Goal: Navigation & Orientation: Find specific page/section

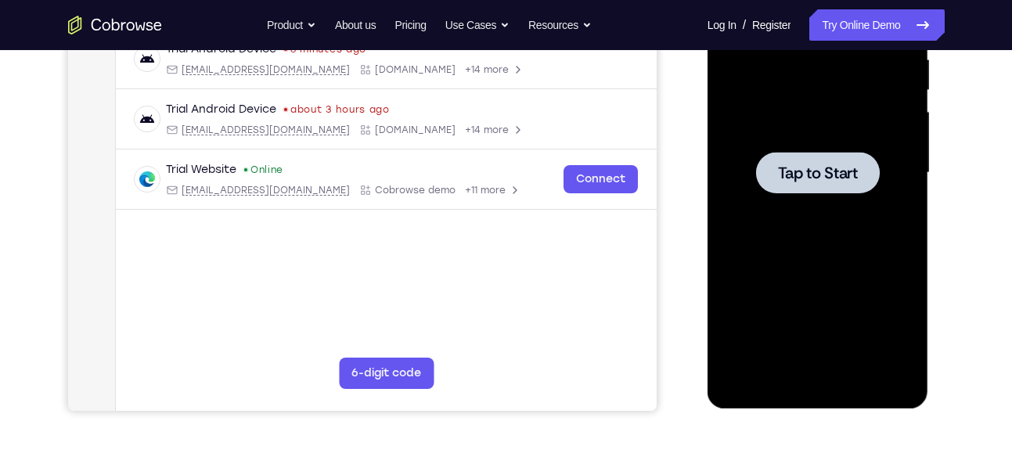
click at [805, 160] on div at bounding box center [818, 172] width 124 height 41
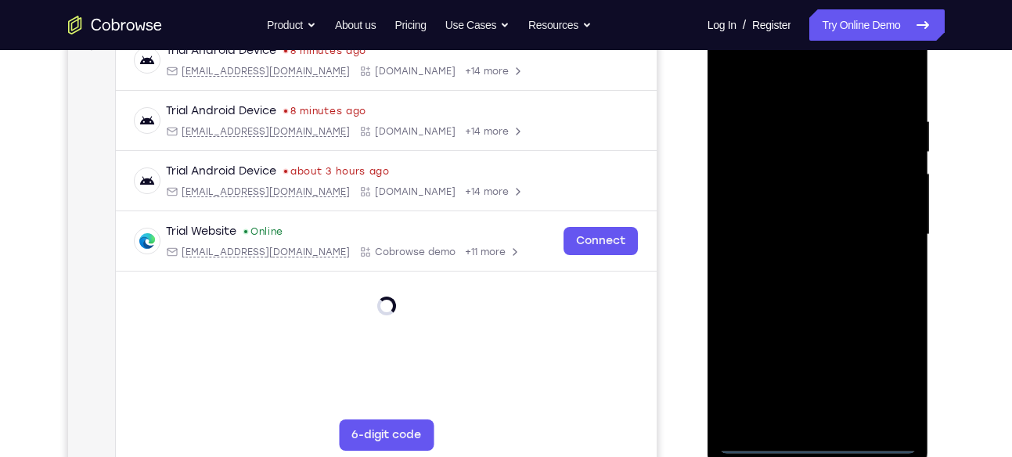
scroll to position [256, 0]
click at [817, 440] on div at bounding box center [817, 234] width 197 height 438
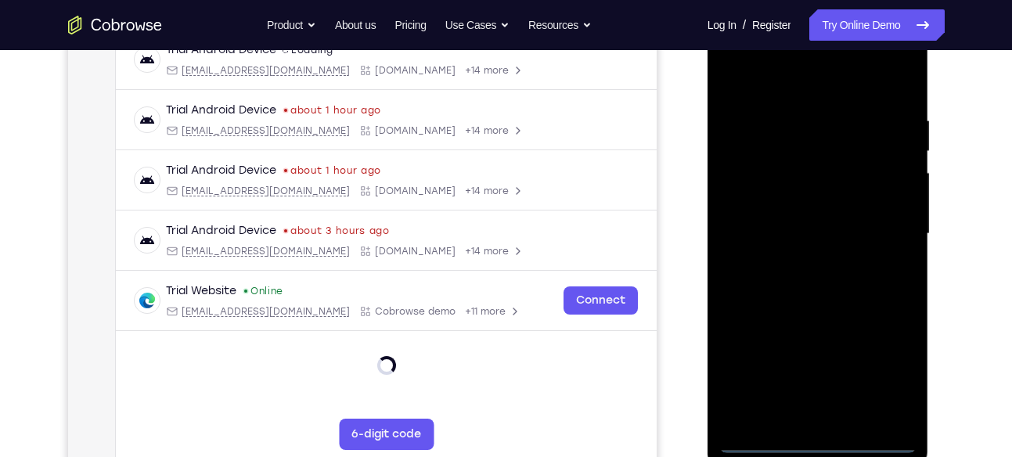
click at [817, 440] on div at bounding box center [817, 234] width 197 height 438
click at [883, 361] on div at bounding box center [817, 234] width 197 height 438
click at [783, 72] on div at bounding box center [817, 234] width 197 height 438
click at [887, 229] on div at bounding box center [817, 234] width 197 height 438
click at [805, 260] on div at bounding box center [817, 234] width 197 height 438
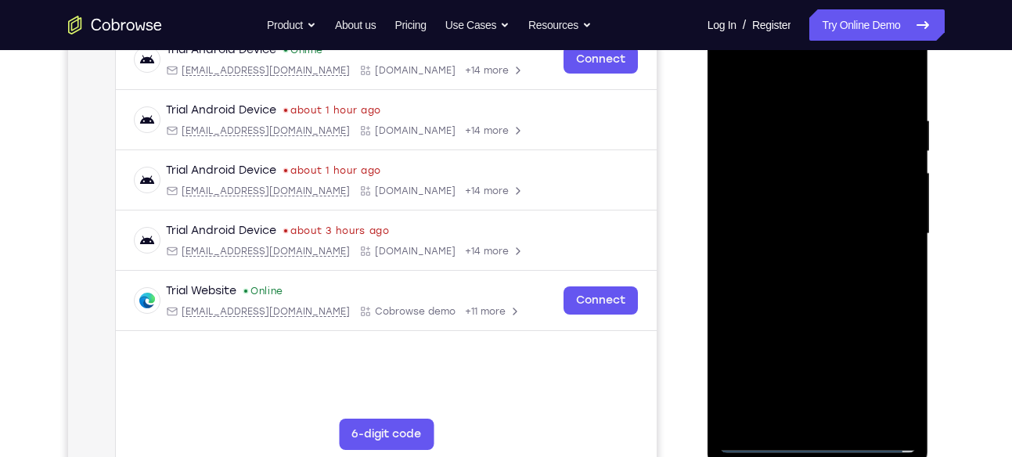
click at [778, 213] on div at bounding box center [817, 234] width 197 height 438
click at [777, 231] on div at bounding box center [817, 234] width 197 height 438
click at [780, 279] on div at bounding box center [817, 234] width 197 height 438
click at [760, 282] on div at bounding box center [817, 234] width 197 height 438
click at [760, 280] on div at bounding box center [817, 234] width 197 height 438
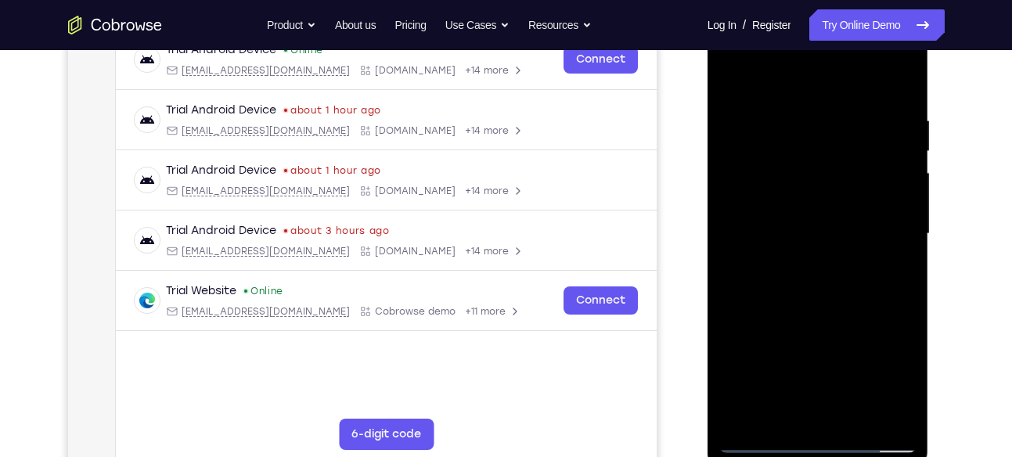
click at [841, 293] on div at bounding box center [817, 234] width 197 height 438
click at [839, 293] on div at bounding box center [817, 234] width 197 height 438
click at [824, 293] on div at bounding box center [817, 234] width 197 height 438
click at [854, 408] on div at bounding box center [817, 234] width 197 height 438
click at [854, 416] on div at bounding box center [817, 234] width 197 height 438
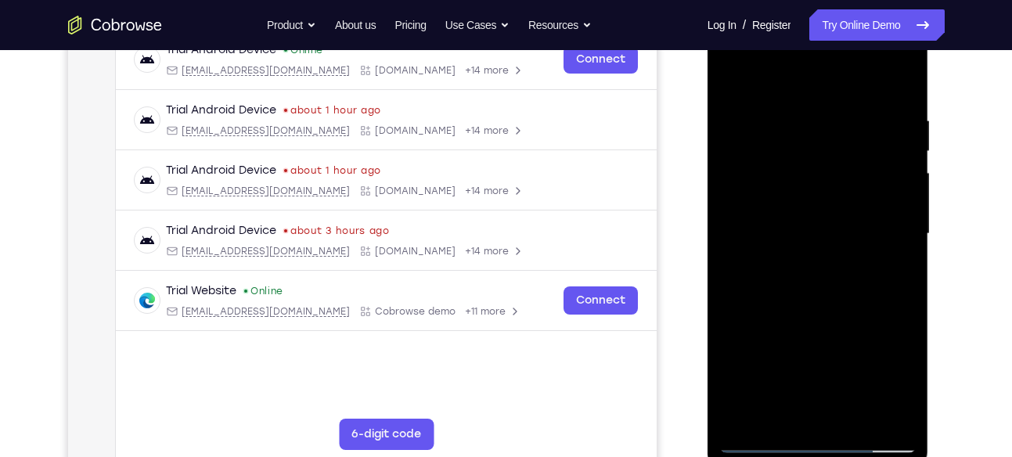
click at [835, 316] on div at bounding box center [817, 234] width 197 height 438
click at [822, 314] on div at bounding box center [817, 234] width 197 height 438
click at [756, 443] on div at bounding box center [817, 234] width 197 height 438
click at [792, 232] on div at bounding box center [817, 234] width 197 height 438
click at [776, 402] on div at bounding box center [817, 234] width 197 height 438
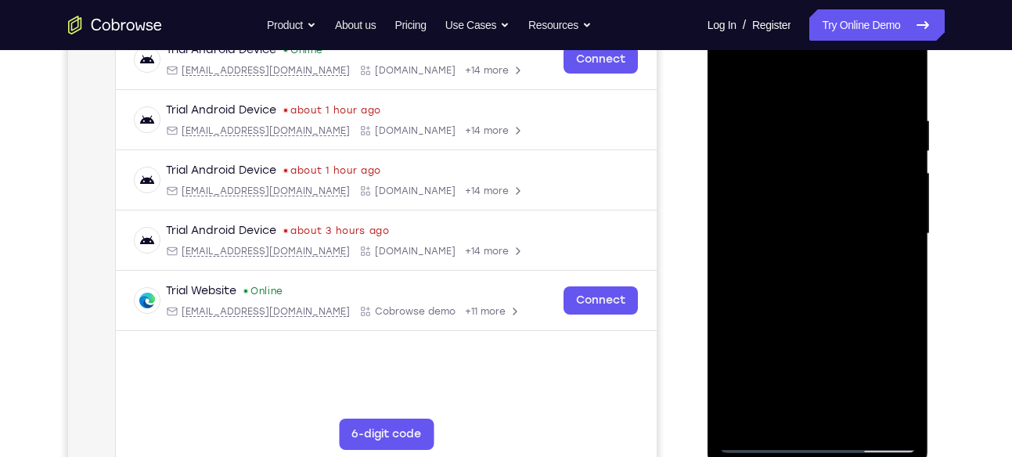
scroll to position [304, 0]
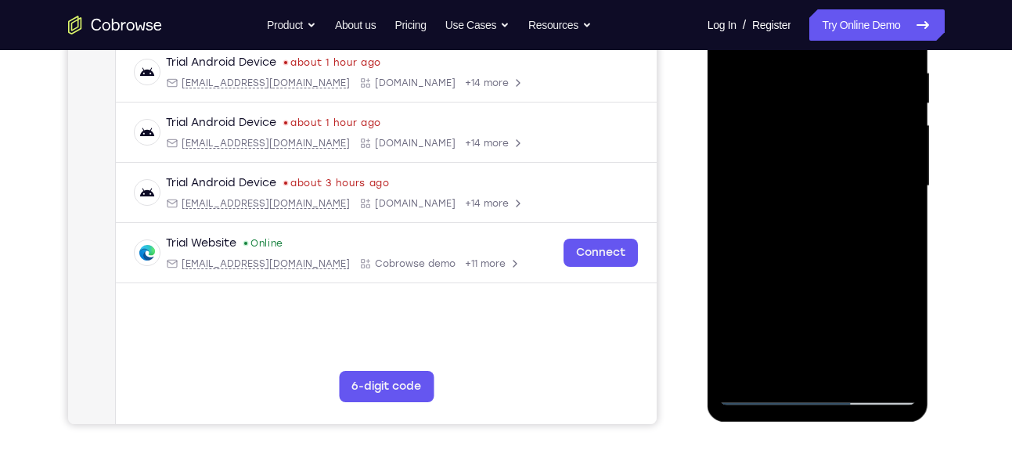
click at [892, 227] on div at bounding box center [817, 186] width 197 height 438
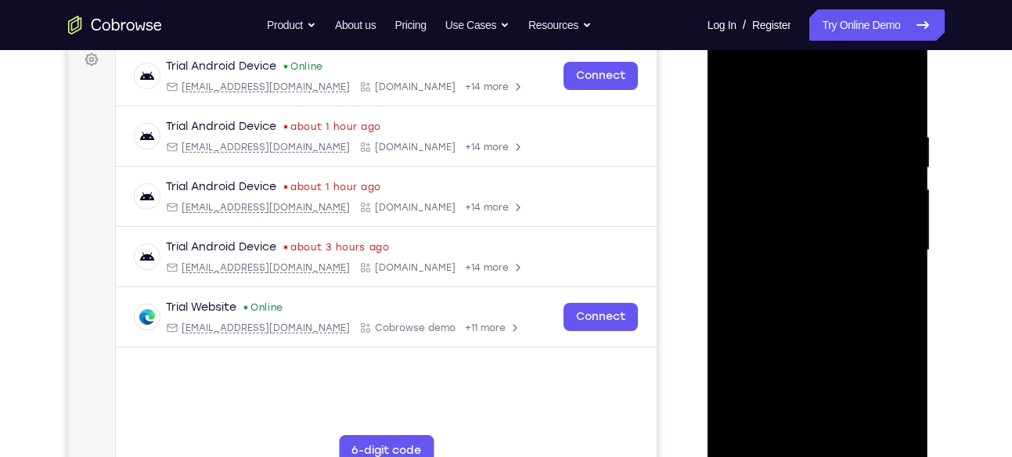
scroll to position [214, 0]
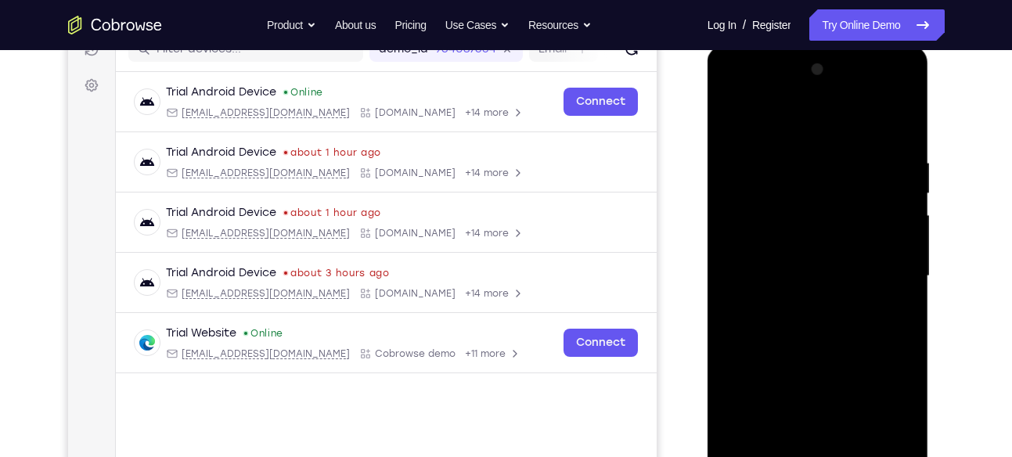
click at [733, 122] on div at bounding box center [817, 276] width 197 height 438
click at [732, 122] on div at bounding box center [817, 276] width 197 height 438
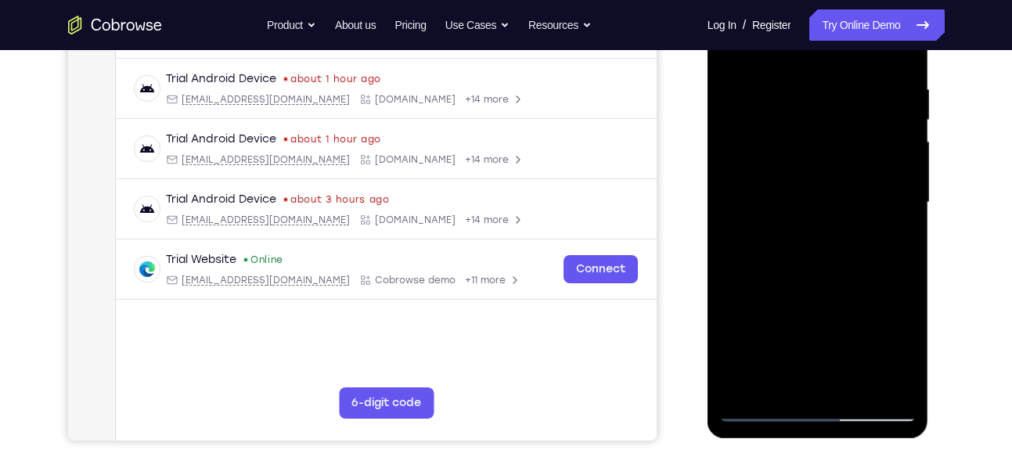
scroll to position [290, 0]
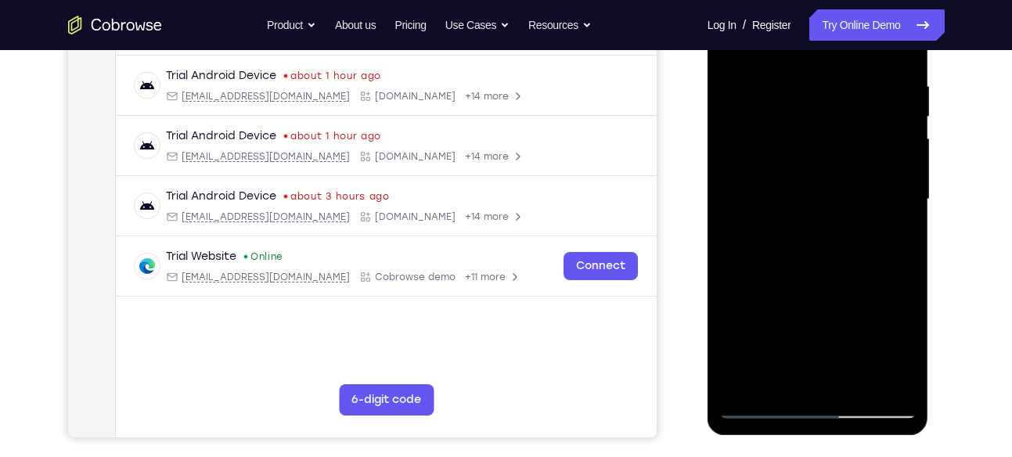
click at [901, 264] on div at bounding box center [817, 199] width 197 height 438
click at [908, 268] on div at bounding box center [817, 199] width 197 height 438
click at [901, 269] on div at bounding box center [817, 199] width 197 height 438
click at [904, 264] on div at bounding box center [817, 199] width 197 height 438
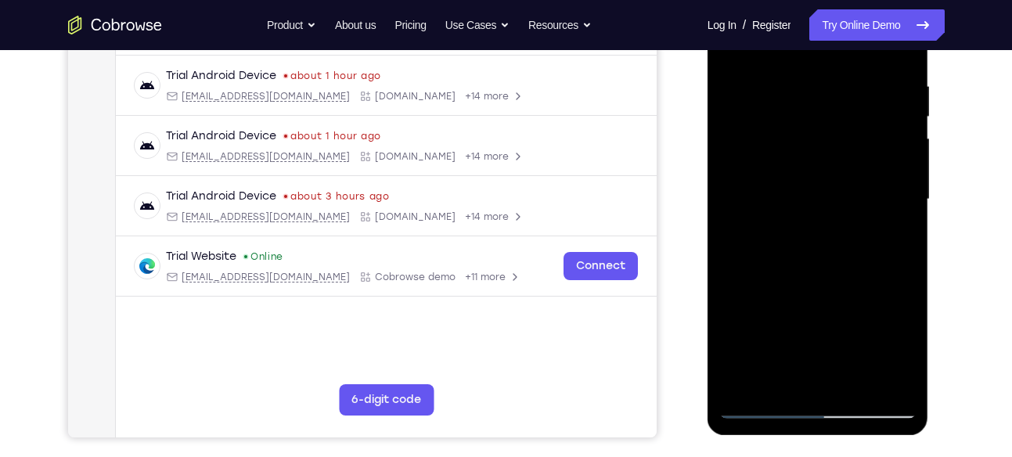
click at [904, 268] on div at bounding box center [817, 199] width 197 height 438
click at [792, 67] on div at bounding box center [817, 199] width 197 height 438
click at [793, 77] on div at bounding box center [817, 199] width 197 height 438
click at [794, 68] on div at bounding box center [817, 199] width 197 height 438
click at [788, 82] on div at bounding box center [817, 199] width 197 height 438
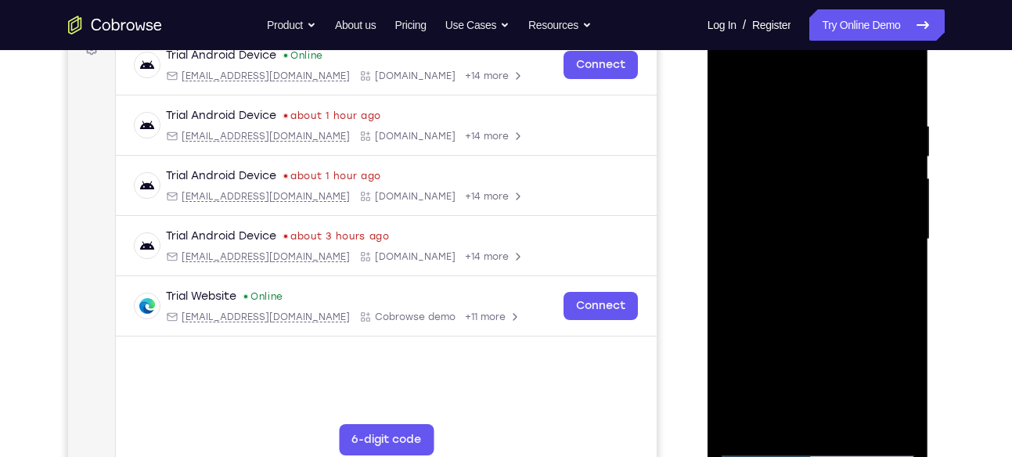
scroll to position [241, 0]
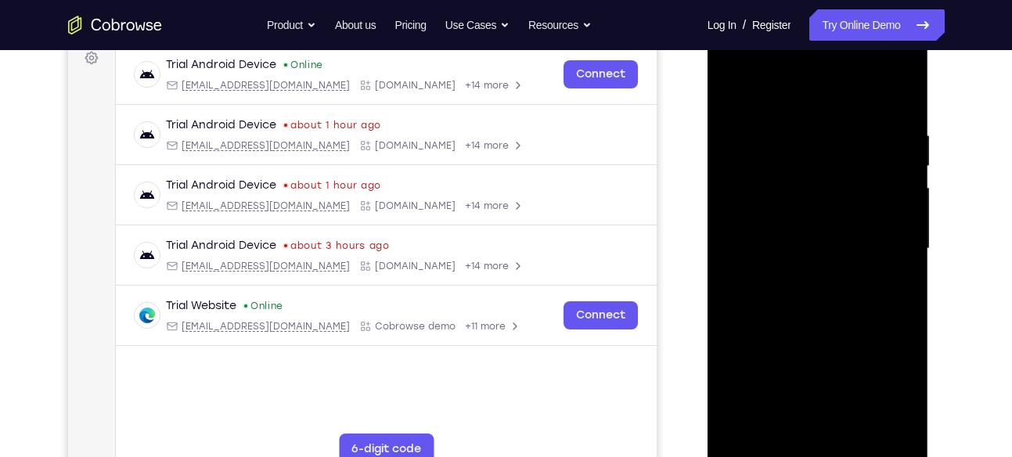
click at [728, 88] on div at bounding box center [817, 249] width 197 height 438
click at [800, 124] on div at bounding box center [817, 249] width 197 height 438
click at [896, 95] on div at bounding box center [817, 249] width 197 height 438
click at [895, 96] on div at bounding box center [817, 249] width 197 height 438
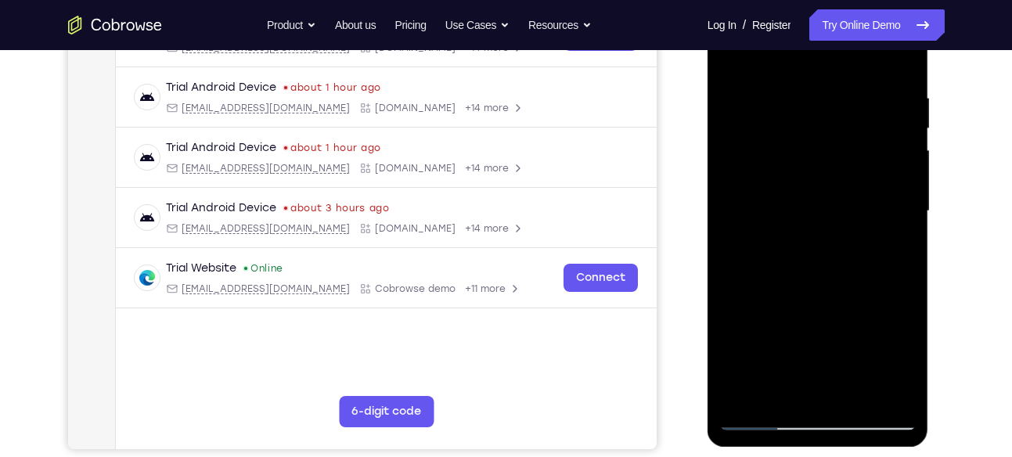
scroll to position [307, 0]
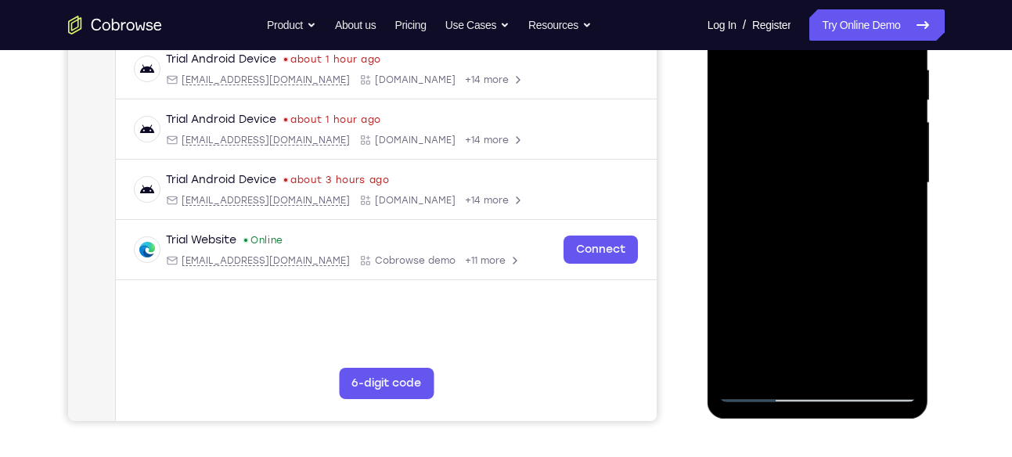
click at [855, 363] on div at bounding box center [817, 183] width 197 height 438
click at [855, 358] on div at bounding box center [817, 182] width 197 height 438
click at [857, 365] on div at bounding box center [817, 182] width 197 height 438
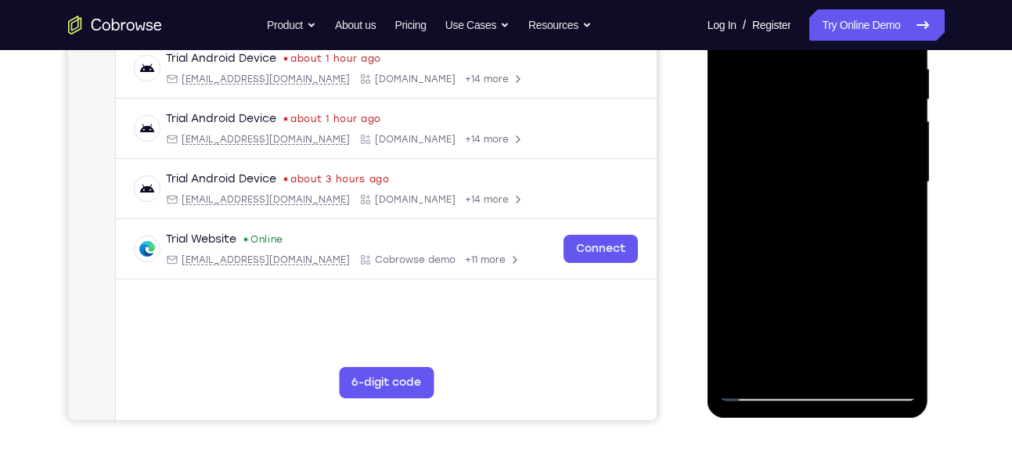
click at [780, 168] on div at bounding box center [817, 182] width 197 height 438
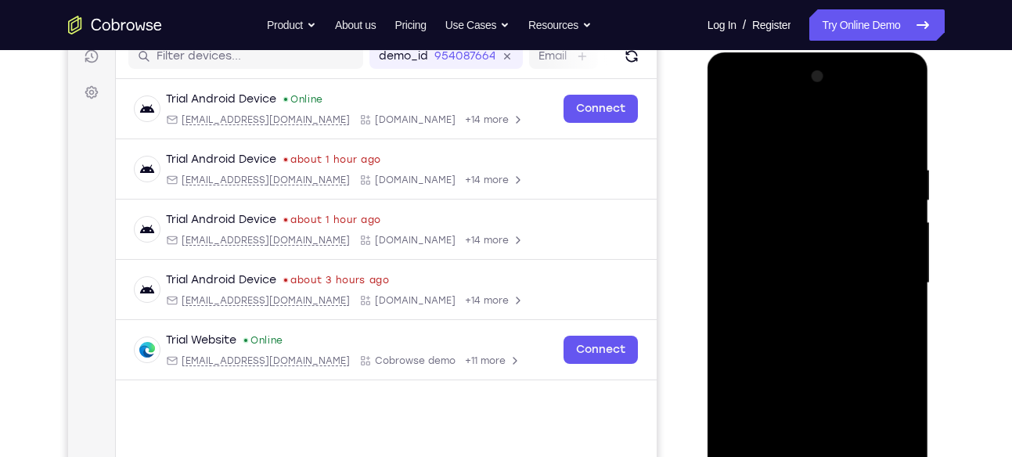
scroll to position [200, 0]
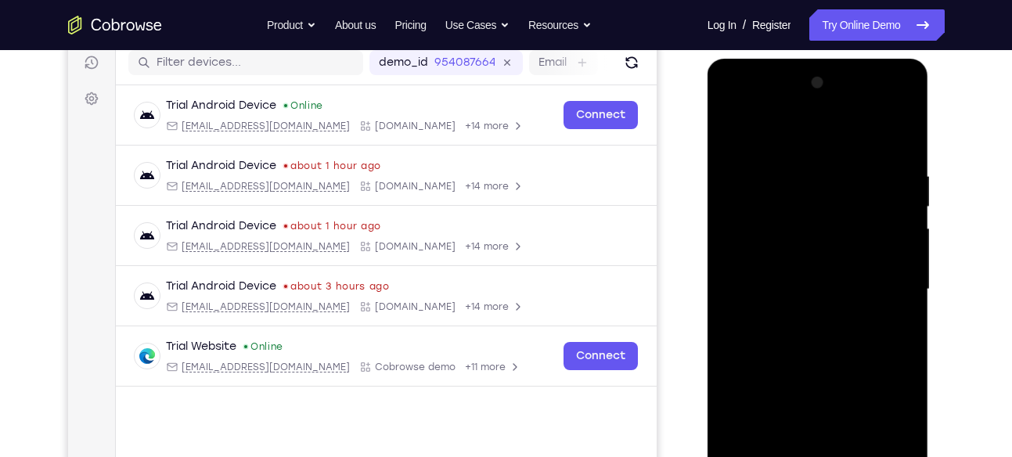
click at [737, 136] on div at bounding box center [817, 289] width 197 height 438
click at [778, 276] on div at bounding box center [817, 289] width 197 height 438
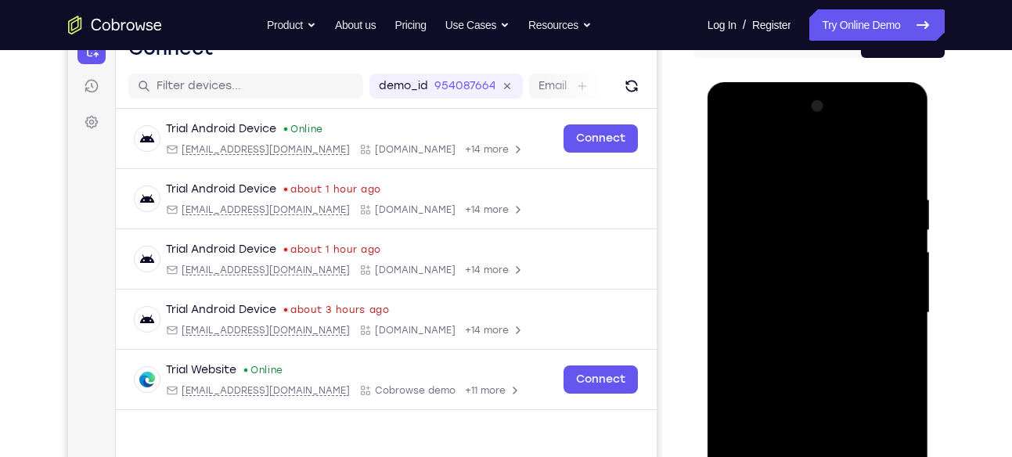
scroll to position [176, 0]
click at [732, 153] on div at bounding box center [817, 314] width 197 height 438
click at [735, 157] on div at bounding box center [817, 314] width 197 height 438
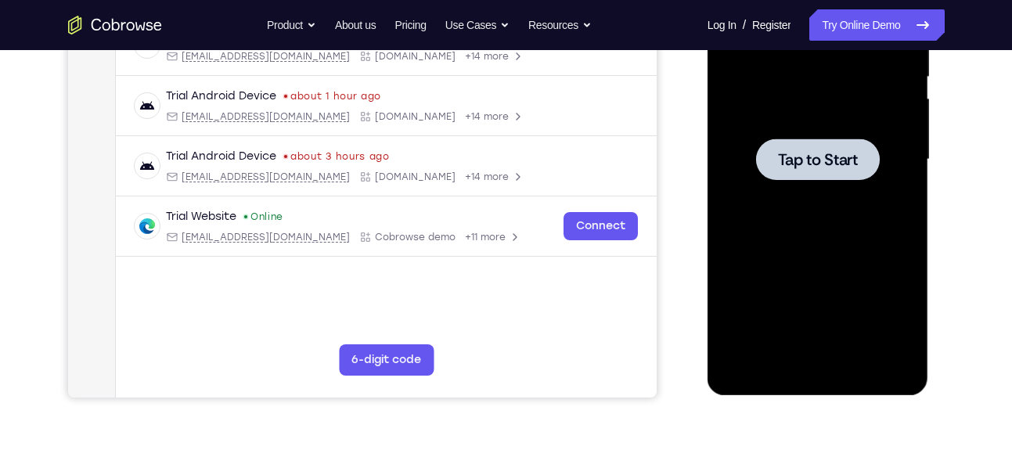
scroll to position [0, 0]
